Goal: Task Accomplishment & Management: Manage account settings

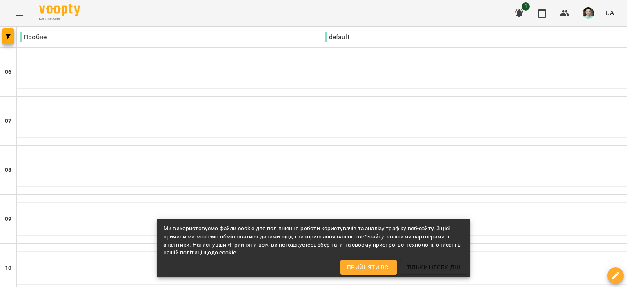
click at [373, 269] on span "Прийняти всі" at bounding box center [368, 267] width 43 height 10
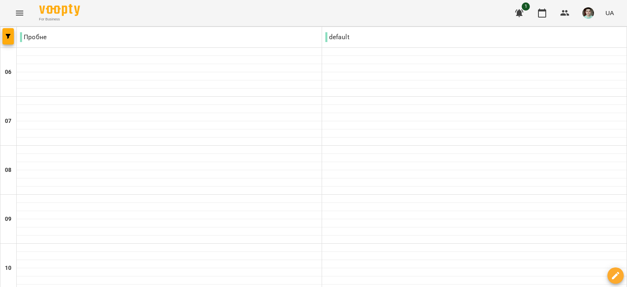
scroll to position [612, 0]
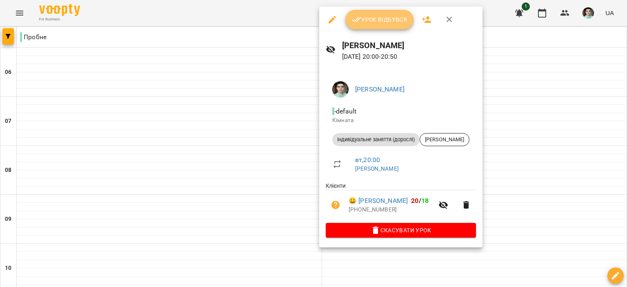
click at [384, 19] on span "Урок відбувся" at bounding box center [379, 20] width 55 height 10
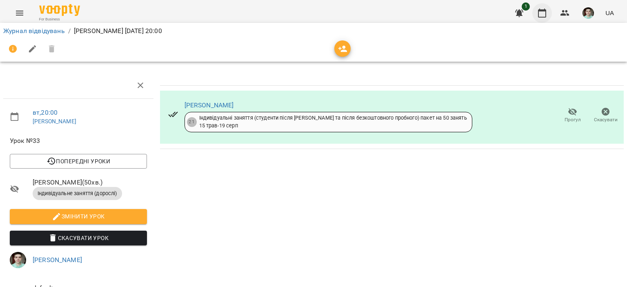
click at [546, 13] on icon "button" at bounding box center [542, 13] width 8 height 9
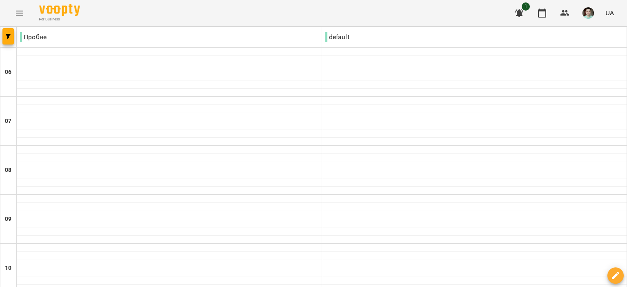
scroll to position [647, 0]
